Goal: Task Accomplishment & Management: Use online tool/utility

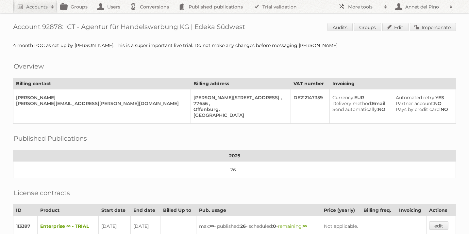
click at [449, 22] on div "Account 92878: ICT - Agentur für Handelswerbung KG | Edeka Südwest Audits Group…" at bounding box center [234, 195] width 469 height 390
click at [447, 24] on link "Impersonate" at bounding box center [432, 27] width 46 height 8
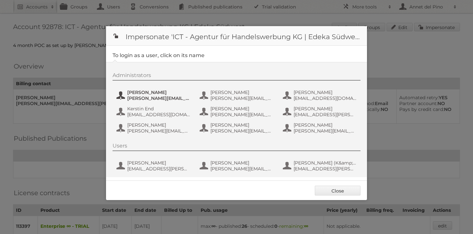
click at [161, 95] on span "[PERSON_NAME]" at bounding box center [158, 92] width 63 height 6
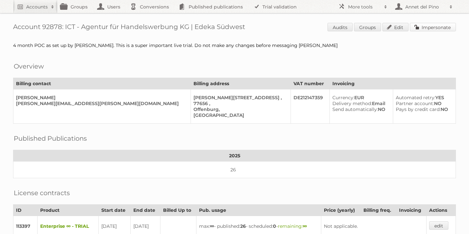
click at [421, 26] on link "Impersonate" at bounding box center [432, 27] width 46 height 8
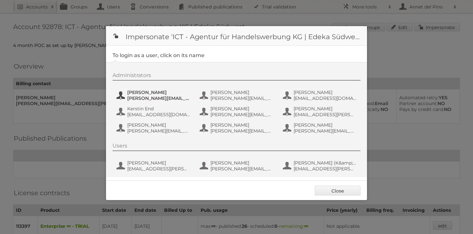
click at [157, 96] on span "[PERSON_NAME][EMAIL_ADDRESS][PERSON_NAME][DOMAIN_NAME]" at bounding box center [158, 98] width 63 height 6
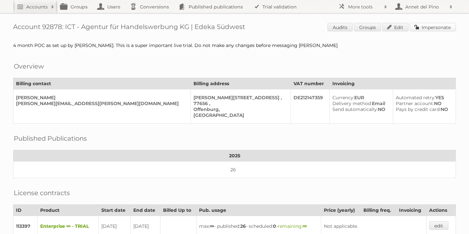
click at [425, 27] on link "Impersonate" at bounding box center [432, 27] width 46 height 8
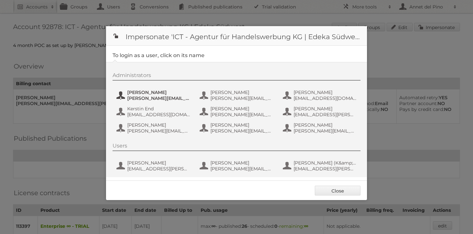
click at [180, 95] on span "[PERSON_NAME]" at bounding box center [158, 92] width 63 height 6
